Goal: Navigation & Orientation: Find specific page/section

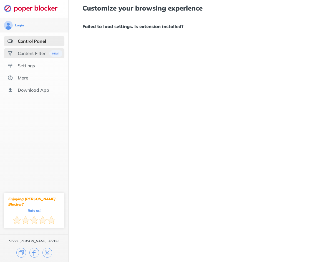
click at [45, 55] on div "Content Filter" at bounding box center [32, 54] width 28 height 6
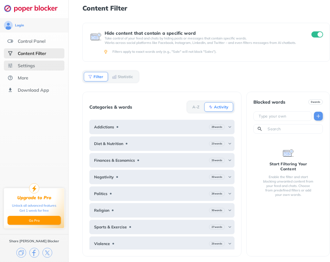
click at [40, 66] on div "Settings" at bounding box center [34, 66] width 61 height 10
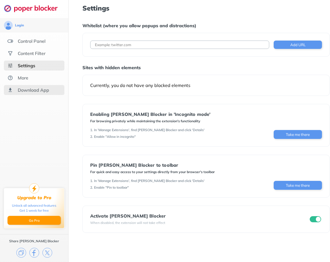
click at [49, 90] on div "Download App" at bounding box center [34, 90] width 61 height 10
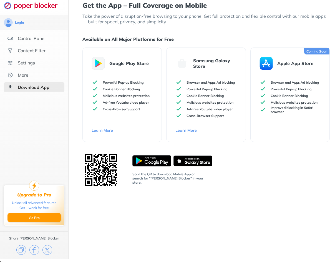
scroll to position [4, 0]
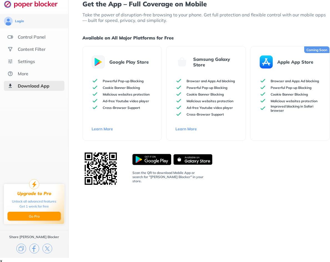
click at [39, 191] on div "Upgrade to Pro Unlock all advanced features Get 1 week for free Go Pro" at bounding box center [34, 204] width 61 height 40
click at [41, 196] on div "Upgrade to Pro" at bounding box center [34, 193] width 34 height 5
click at [42, 216] on div "Upgrade to Pro Unlock all advanced features Get 1 week for free Go Pro" at bounding box center [34, 204] width 61 height 40
click at [40, 64] on div "Settings" at bounding box center [34, 61] width 61 height 10
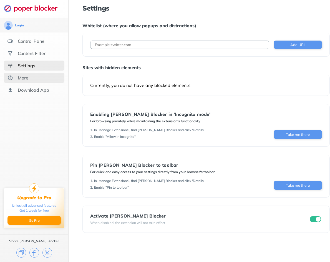
click at [41, 78] on div "More" at bounding box center [34, 78] width 61 height 10
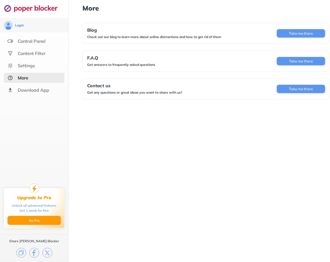
click at [112, 192] on div "More Blog Check out our blog to learn more about online distractions and how to…" at bounding box center [206, 131] width 275 height 262
